Goal: Transaction & Acquisition: Obtain resource

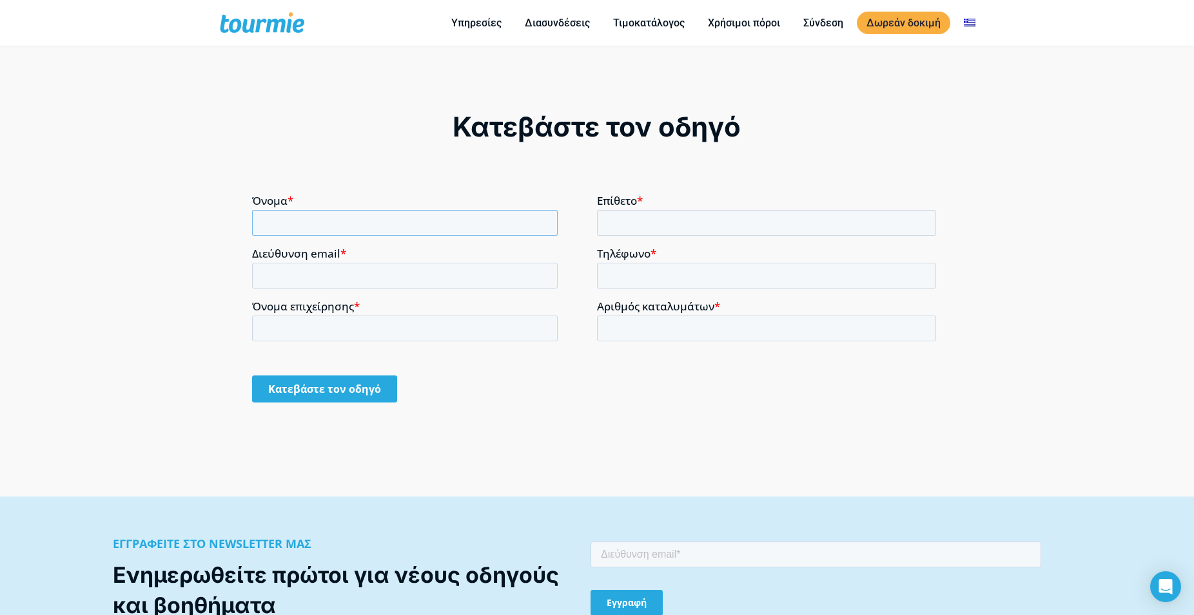
click at [359, 222] on input "Όνομα *" at bounding box center [404, 222] width 305 height 26
click at [353, 222] on input "Όνομα *" at bounding box center [404, 222] width 305 height 26
checkbox input "true"
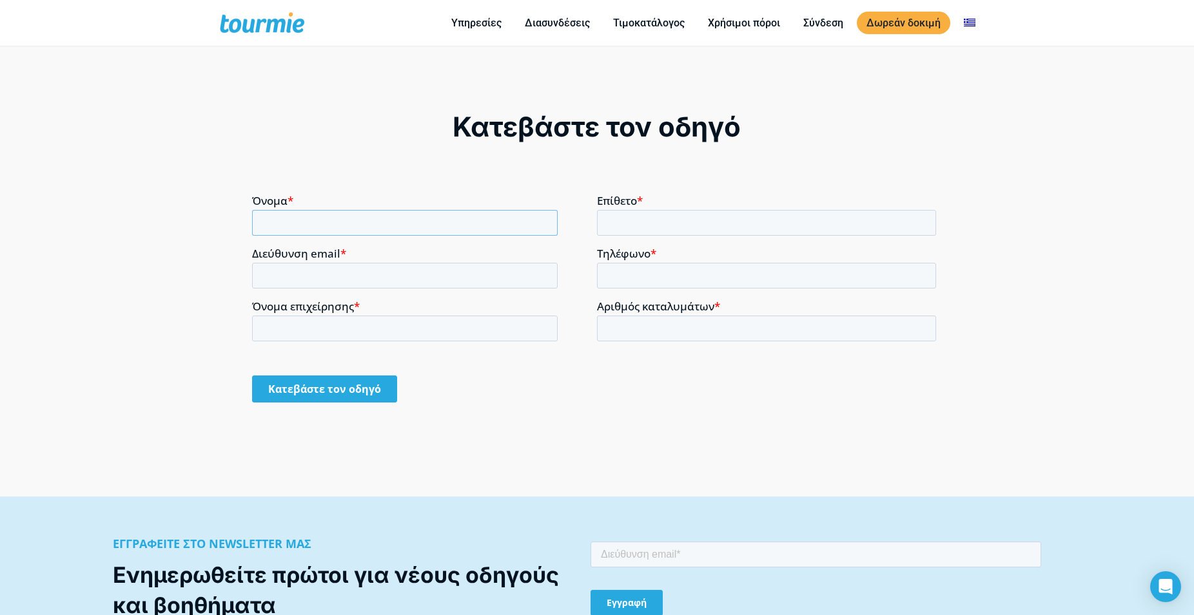
checkbox input "true"
type input "Ι"
type input "ΙΩΑΝΝΑ"
type input "[PERSON_NAME]"
type input "[EMAIL_ADDRESS][DOMAIN_NAME]"
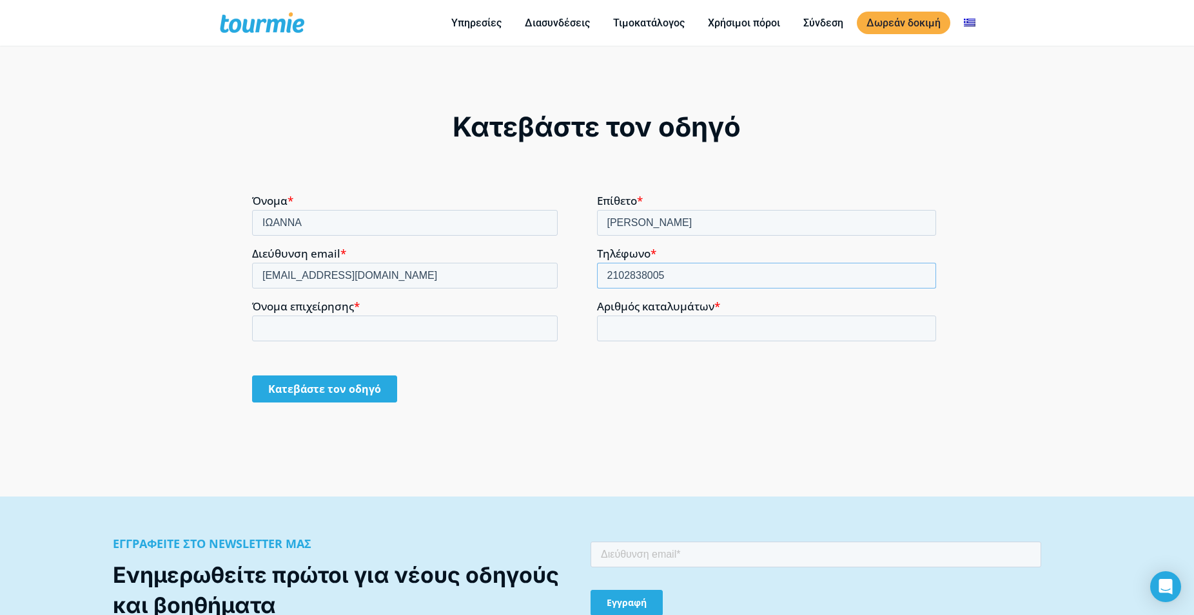
type input "2102838005"
type input "Κ"
type input "KORNAROS HOUSE"
type input "1"
click at [307, 392] on input "Κατεβάστε τον οδηγό" at bounding box center [324, 388] width 145 height 27
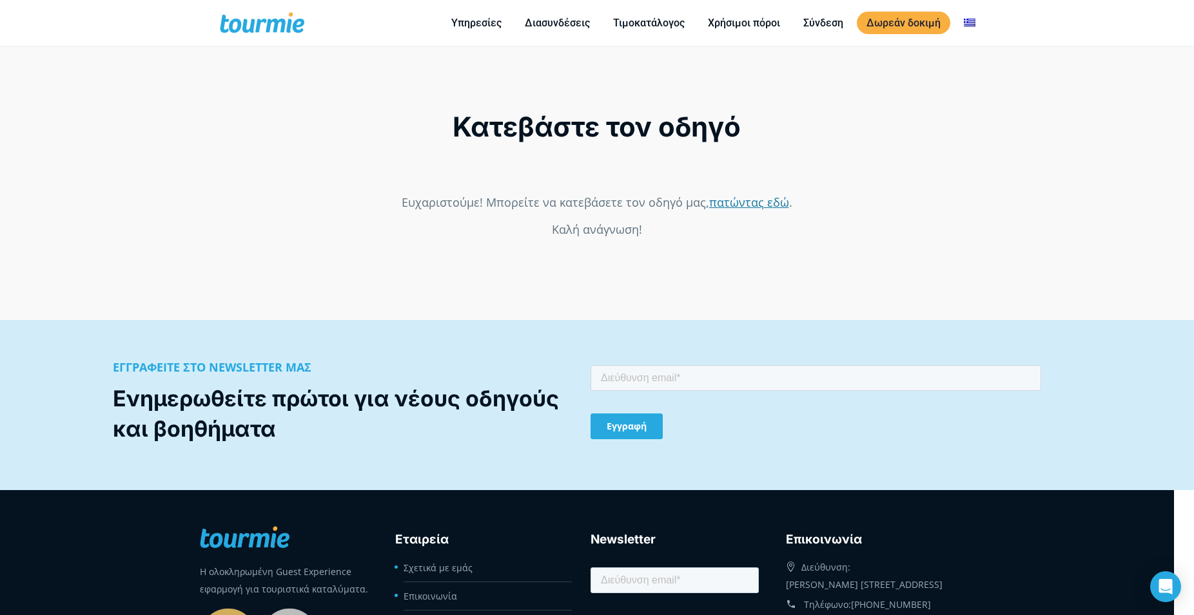
click at [752, 209] on link "πατώντας εδώ" at bounding box center [749, 201] width 80 height 15
